Goal: Find specific page/section: Find specific page/section

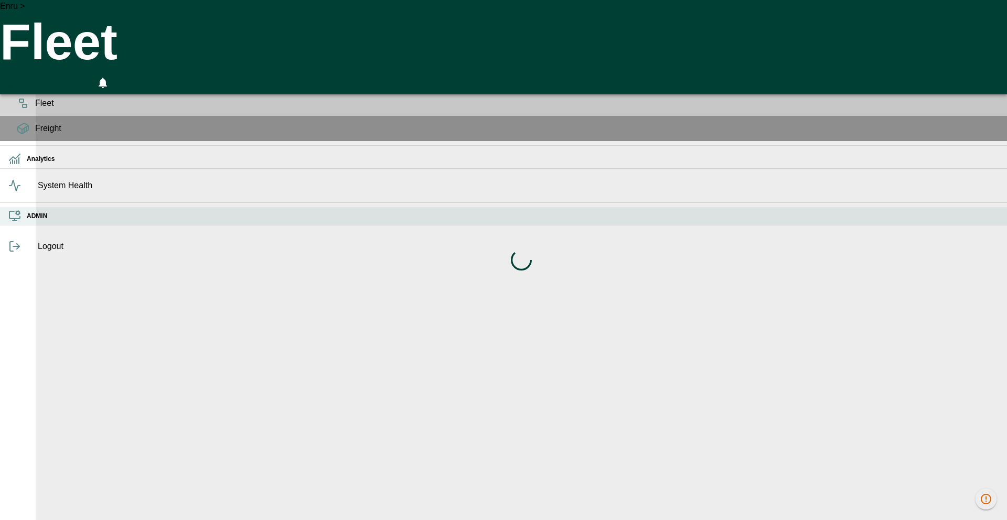
click at [18, 222] on icon at bounding box center [14, 216] width 13 height 13
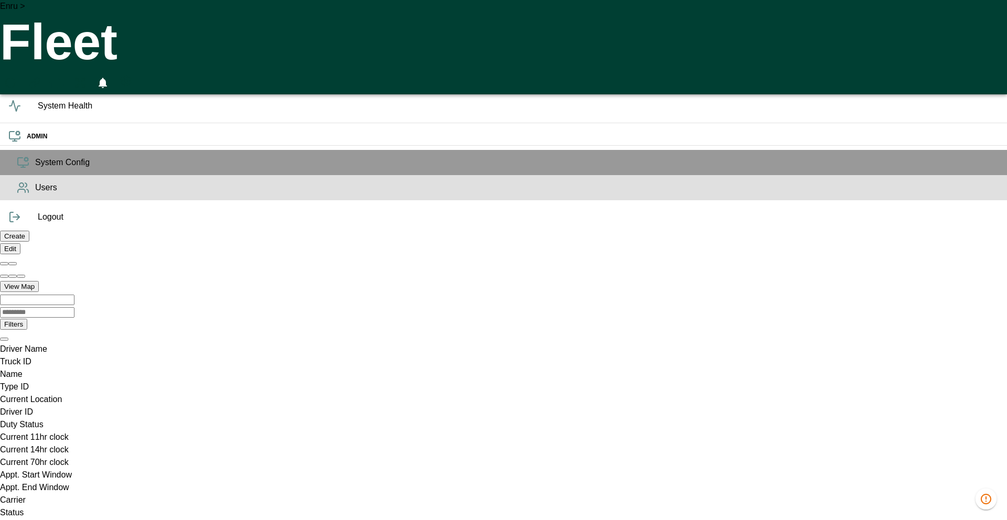
click at [35, 194] on span "Users" at bounding box center [517, 188] width 964 height 13
